Goal: Navigation & Orientation: Find specific page/section

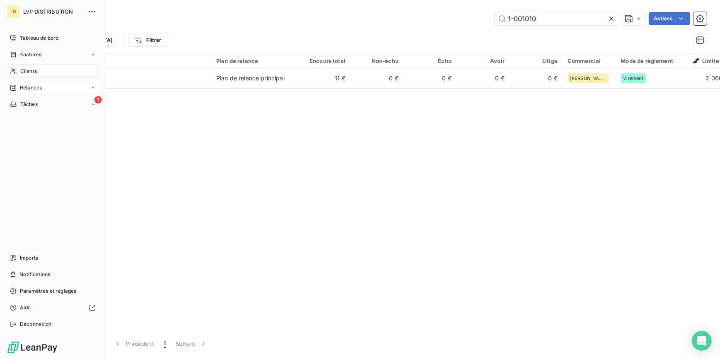
click at [32, 85] on span "Relances" at bounding box center [31, 87] width 22 height 7
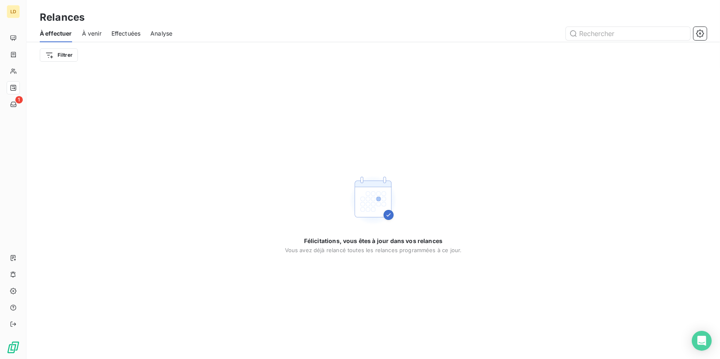
click at [96, 34] on span "À venir" at bounding box center [91, 33] width 19 height 8
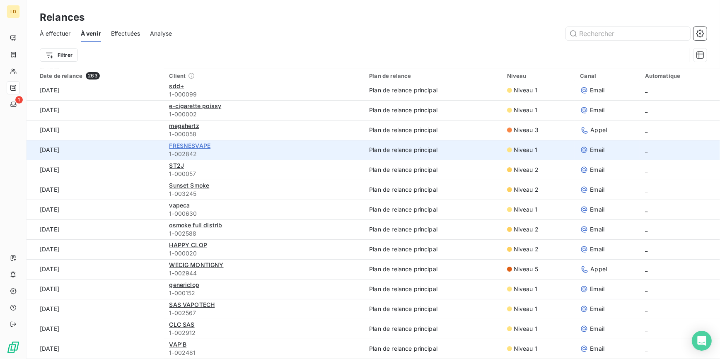
scroll to position [75, 0]
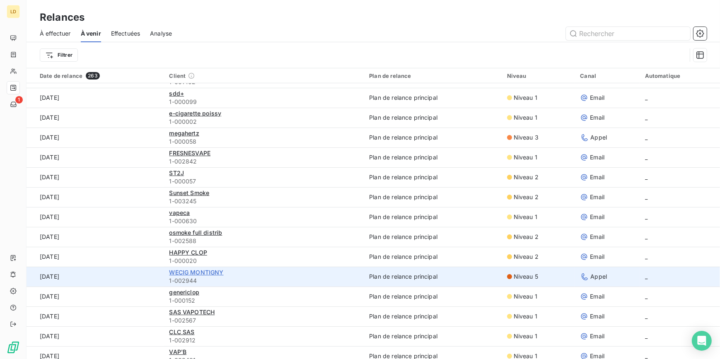
click at [197, 274] on span "WECIG MONTIGNY" at bounding box center [196, 272] width 54 height 7
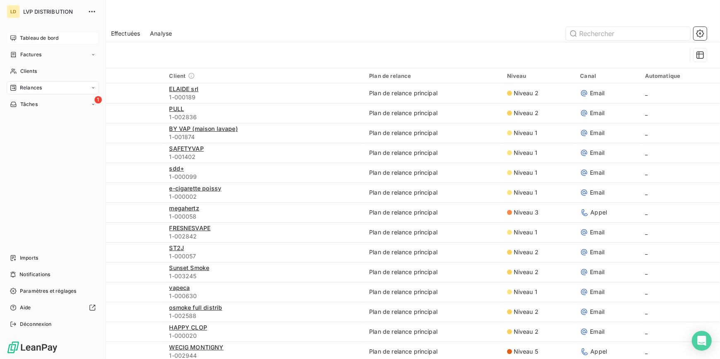
click at [28, 36] on span "Tableau de bord" at bounding box center [39, 37] width 39 height 7
